Goal: Navigation & Orientation: Understand site structure

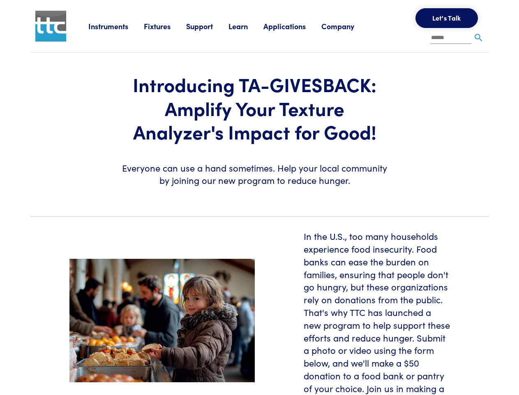
click at [259, 197] on section "Introducing TA-GIVESBACK: Amplify Your Texture Analyzer's Impact for Good! Ever…" at bounding box center [259, 131] width 469 height 157
click at [116, 26] on link "Instruments" at bounding box center [115, 26] width 55 height 10
click at [166, 26] on link "Fixtures" at bounding box center [165, 26] width 42 height 10
click at [209, 26] on link "Support" at bounding box center [207, 26] width 42 height 10
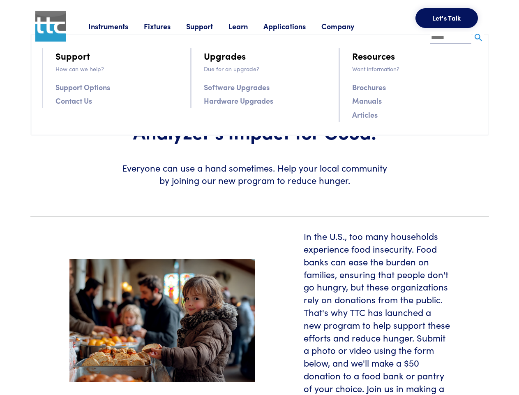
click at [248, 26] on link "Learn" at bounding box center [246, 26] width 35 height 10
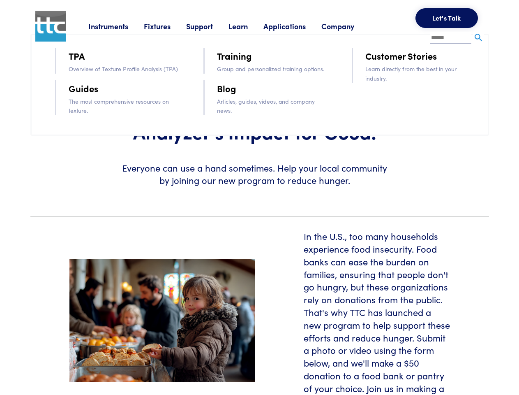
click at [296, 26] on link "Applications" at bounding box center [292, 26] width 58 height 10
